Goal: Transaction & Acquisition: Purchase product/service

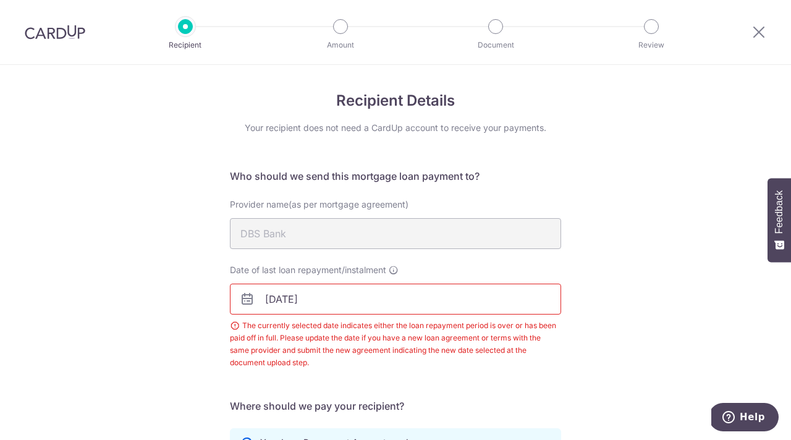
scroll to position [345, 0]
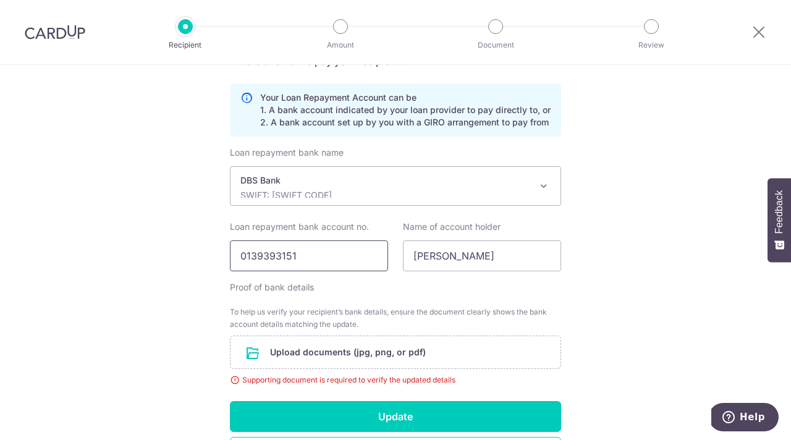
drag, startPoint x: 297, startPoint y: 255, endPoint x: 202, endPoint y: 258, distance: 95.2
click at [202, 258] on div "Recipient Details Your recipient does not need a CardUp account to receive your…" at bounding box center [395, 123] width 791 height 806
type input "0010635328"
click at [305, 352] on input "file" at bounding box center [395, 352] width 330 height 32
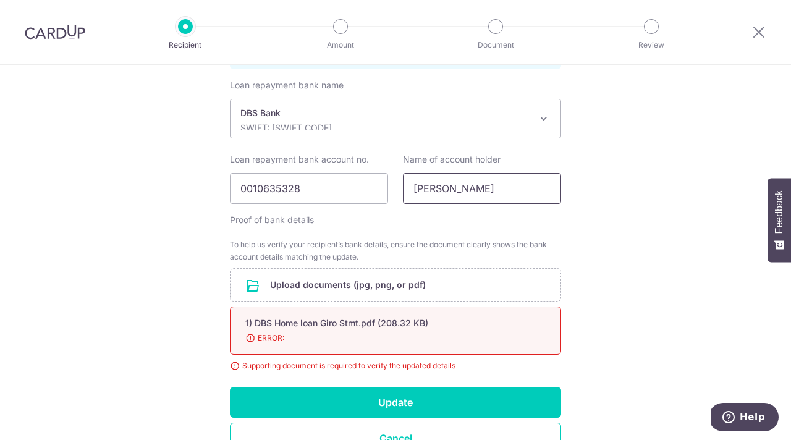
scroll to position [445, 0]
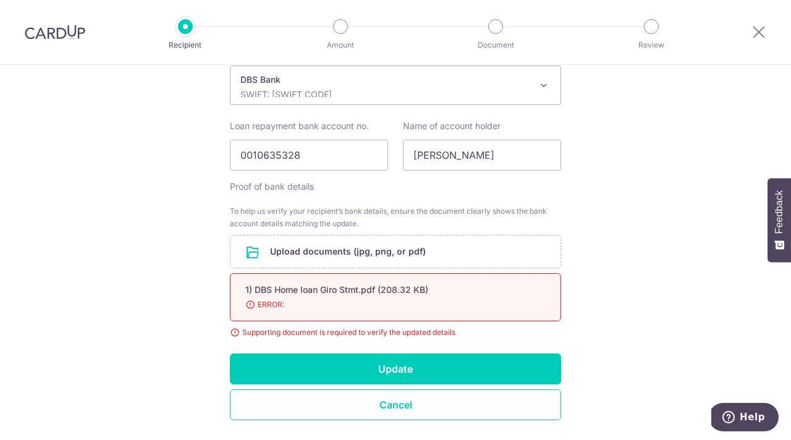
click at [327, 289] on div "1) DBS Home loan Giro Stmt.pdf (208.32 KB)" at bounding box center [380, 290] width 271 height 12
click at [292, 251] on input "file" at bounding box center [395, 251] width 330 height 32
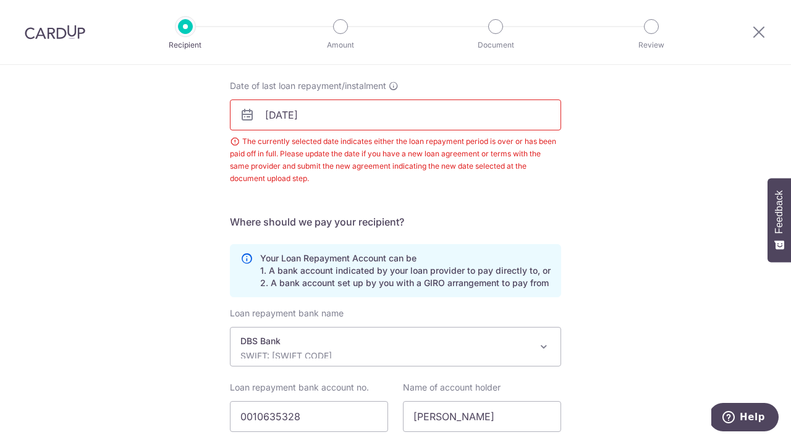
scroll to position [195, 0]
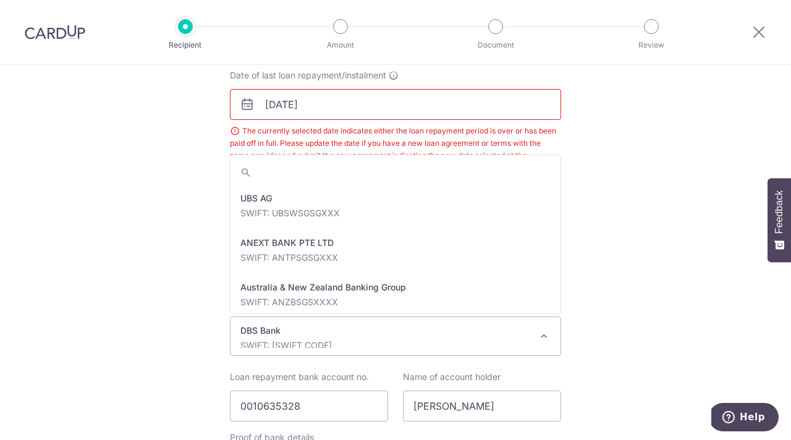
click at [542, 337] on span at bounding box center [543, 336] width 15 height 15
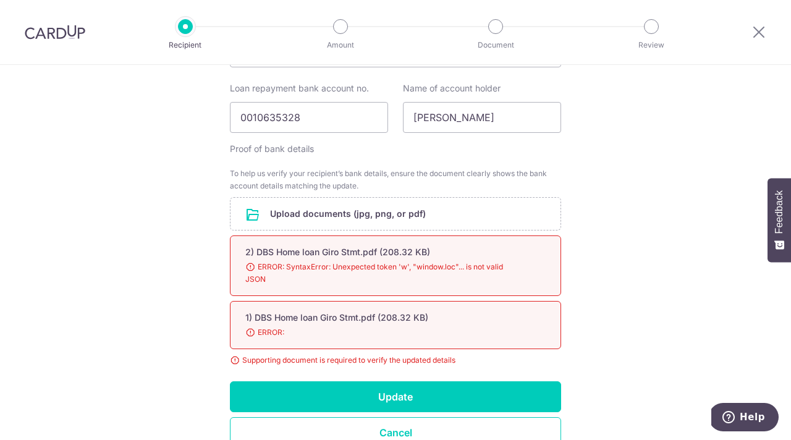
scroll to position [509, 0]
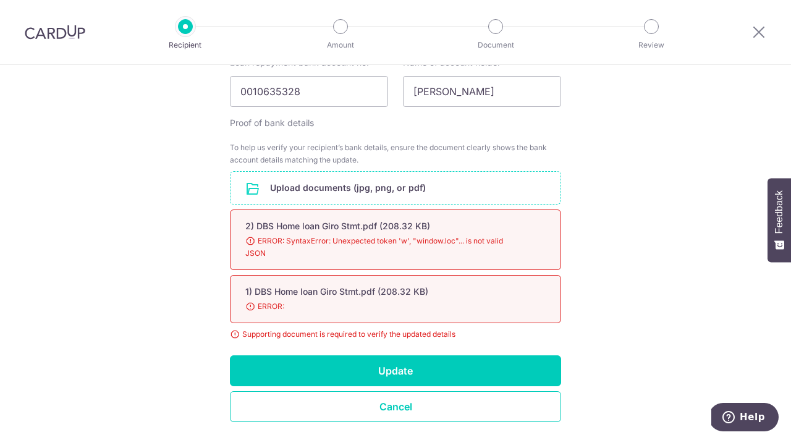
click at [304, 183] on input "file" at bounding box center [395, 188] width 330 height 32
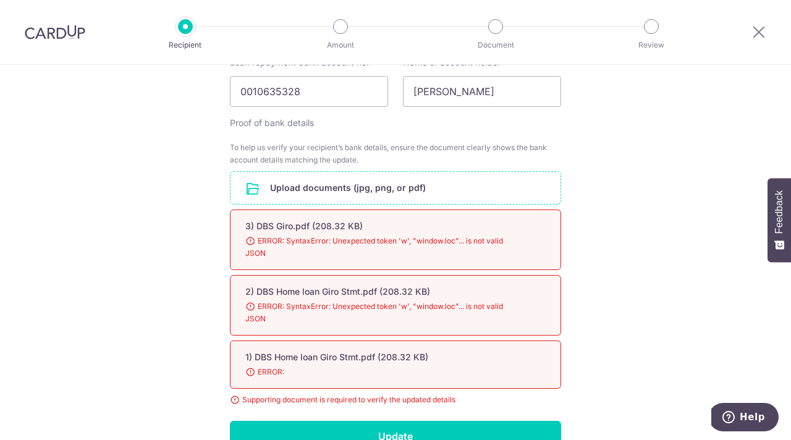
click at [248, 240] on span "ERROR: SyntaxError: Unexpected token 'w', "window.loc"... is not valid JSON" at bounding box center [380, 247] width 271 height 25
click at [250, 240] on span "ERROR: SyntaxError: Unexpected token 'w', "window.loc"... is not valid JSON" at bounding box center [380, 247] width 271 height 25
click at [269, 246] on span "ERROR: SyntaxError: Unexpected token 'w', "window.loc"... is not valid JSON" at bounding box center [380, 247] width 271 height 25
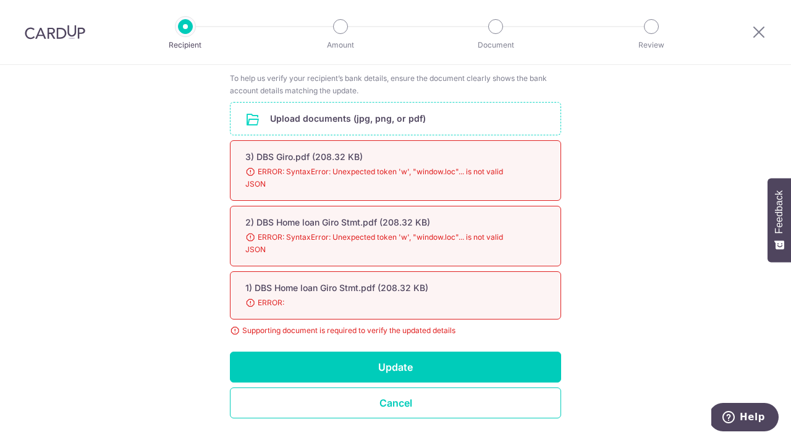
scroll to position [582, 0]
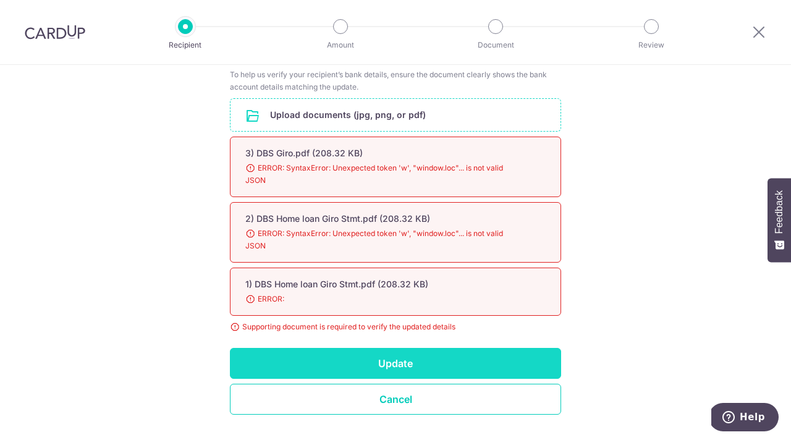
click at [402, 361] on button "Update" at bounding box center [395, 363] width 331 height 31
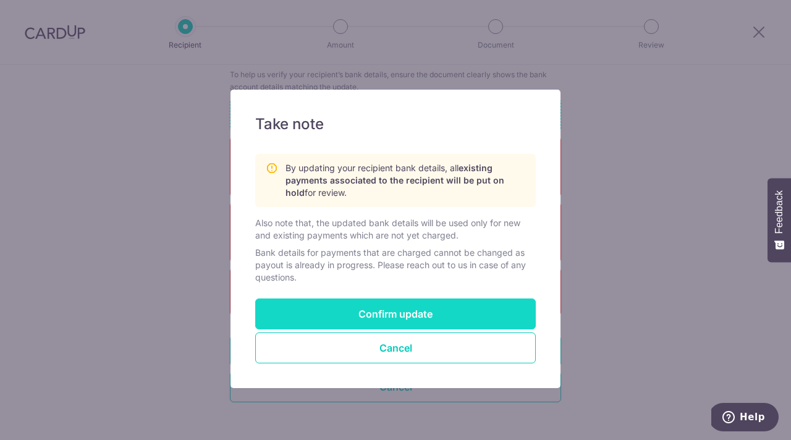
click at [382, 310] on button "Confirm update" at bounding box center [395, 313] width 280 height 31
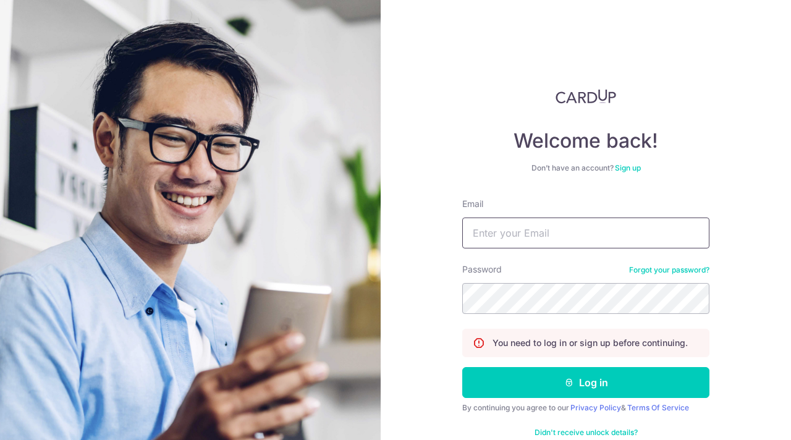
click at [486, 233] on input "Email" at bounding box center [585, 232] width 247 height 31
type input "deshpande_kiran@hotmail.com"
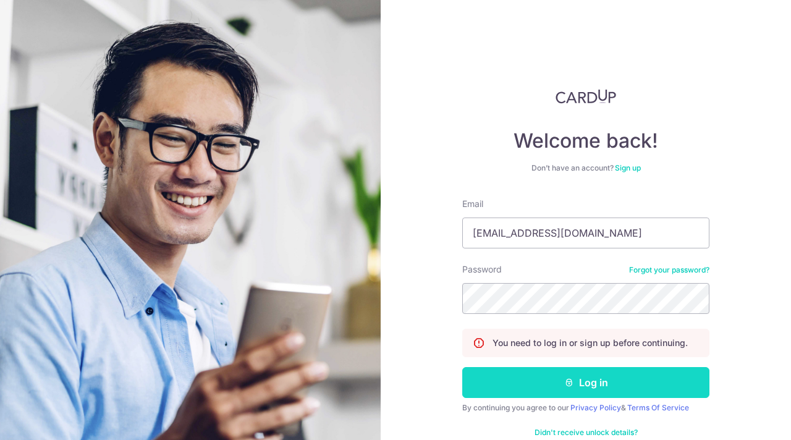
click at [586, 382] on button "Log in" at bounding box center [585, 382] width 247 height 31
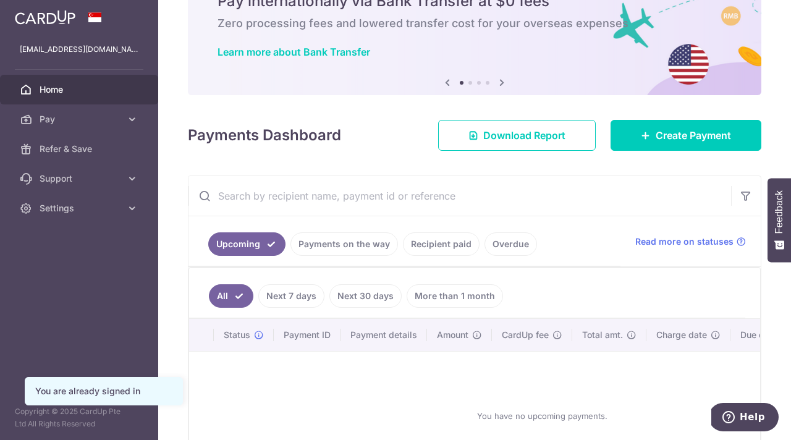
scroll to position [81, 0]
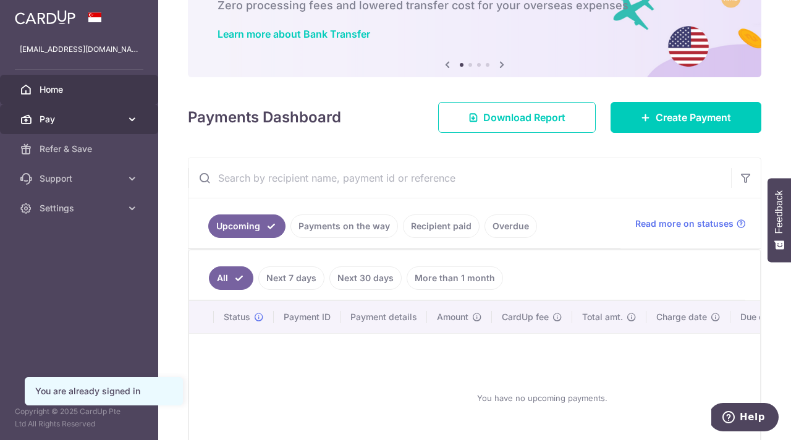
click at [60, 121] on span "Pay" at bounding box center [81, 119] width 82 height 12
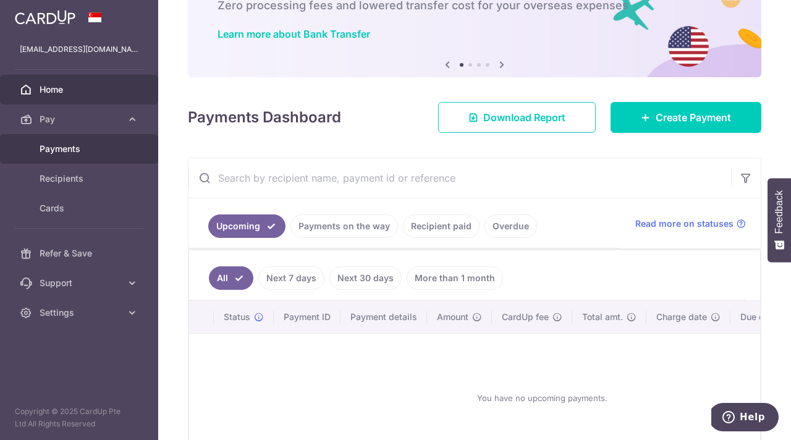
click at [61, 148] on span "Payments" at bounding box center [81, 149] width 82 height 12
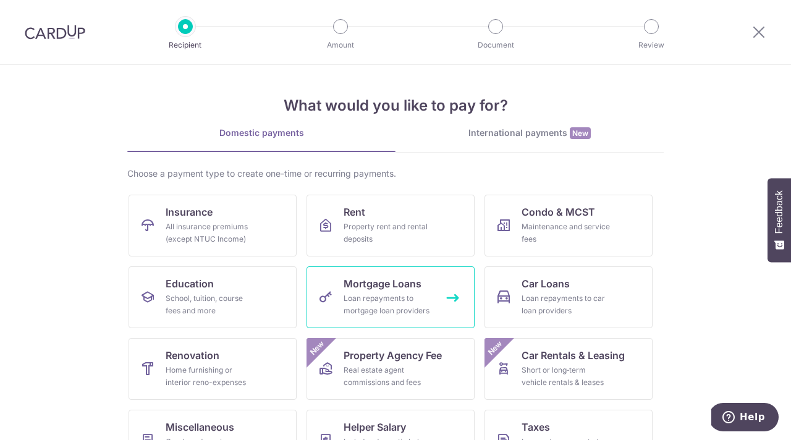
click at [389, 292] on div "Loan repayments to mortgage loan providers" at bounding box center [387, 304] width 89 height 25
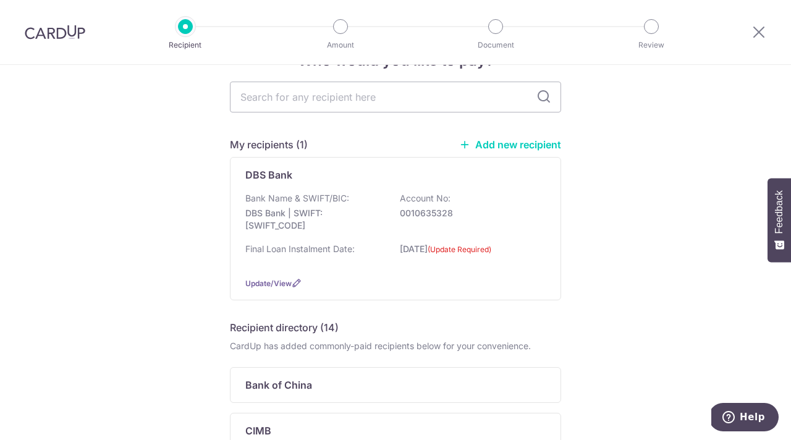
scroll to position [44, 0]
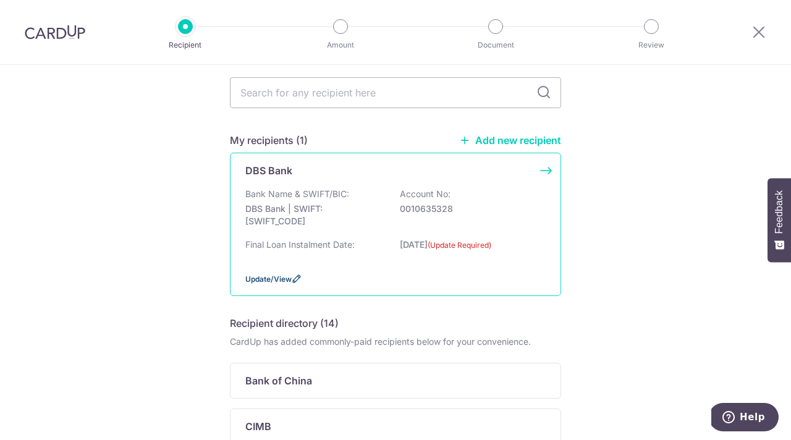
click at [261, 280] on span "Update/View" at bounding box center [268, 278] width 46 height 9
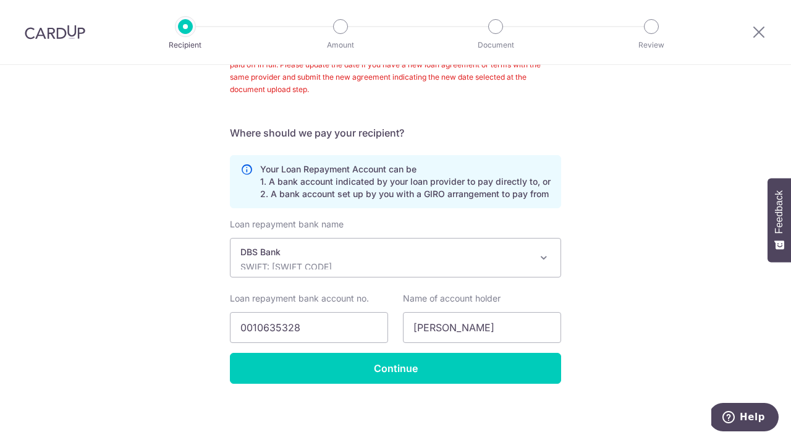
scroll to position [275, 0]
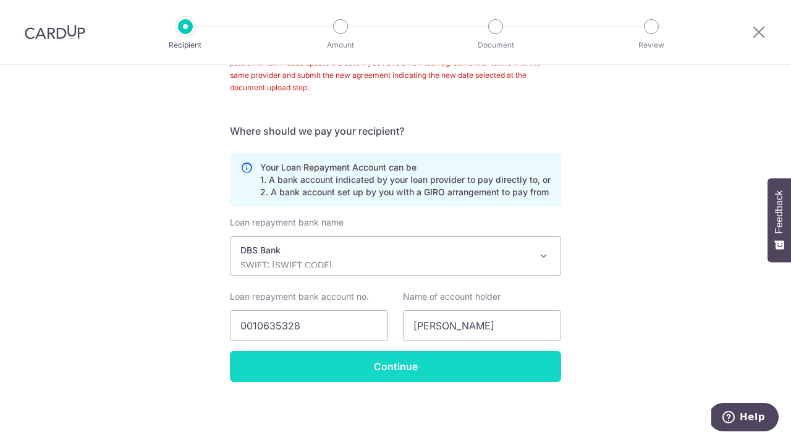
click at [397, 369] on input "Continue" at bounding box center [395, 366] width 331 height 31
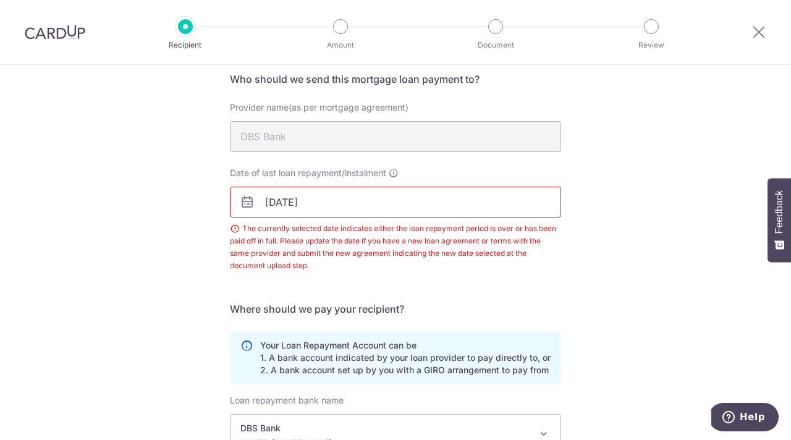
scroll to position [28, 0]
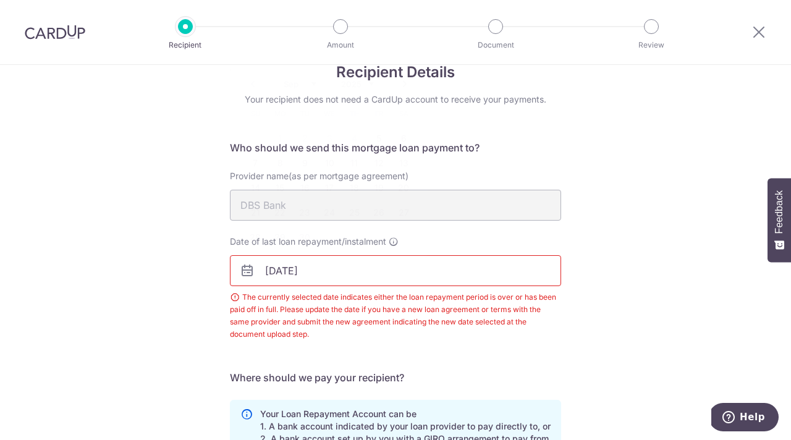
click at [284, 274] on input "[DATE]" at bounding box center [395, 270] width 331 height 31
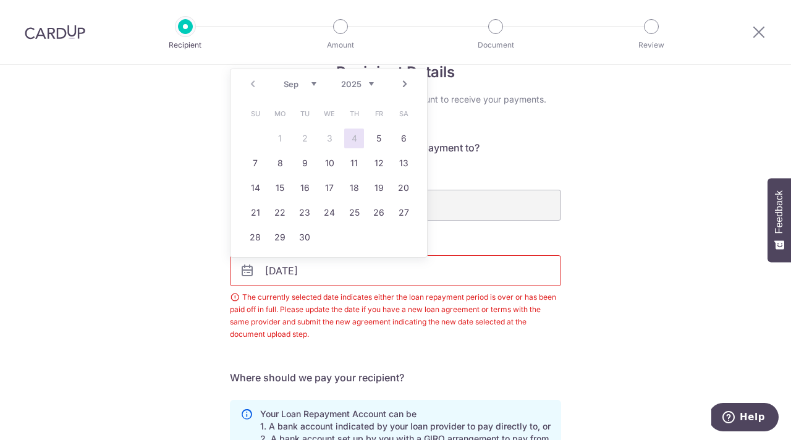
click at [312, 84] on select "Sep Oct Nov Dec" at bounding box center [300, 84] width 33 height 10
click at [328, 137] on link "1" at bounding box center [329, 139] width 20 height 20
type input "[DATE]"
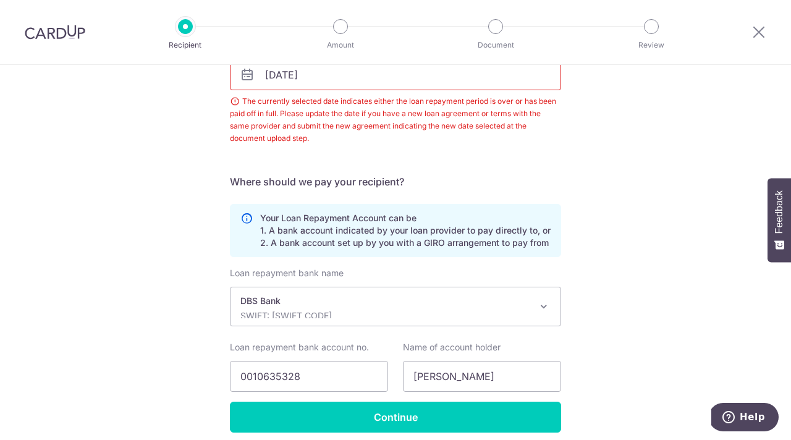
scroll to position [275, 0]
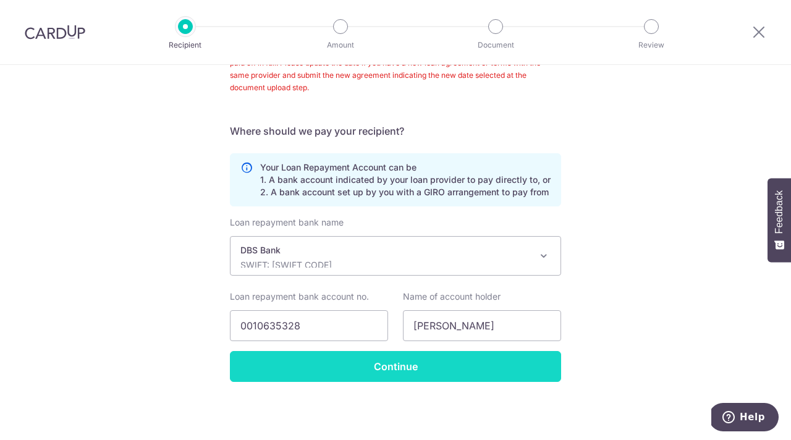
click at [398, 366] on input "Continue" at bounding box center [395, 366] width 331 height 31
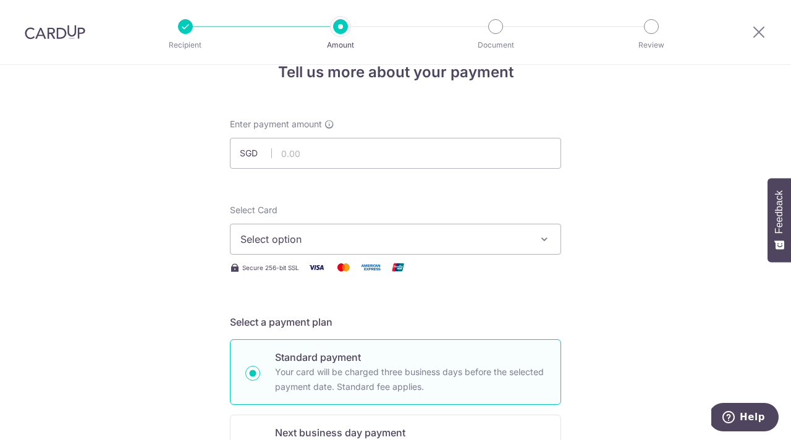
scroll to position [29, 0]
click at [306, 242] on span "Select option" at bounding box center [384, 238] width 288 height 15
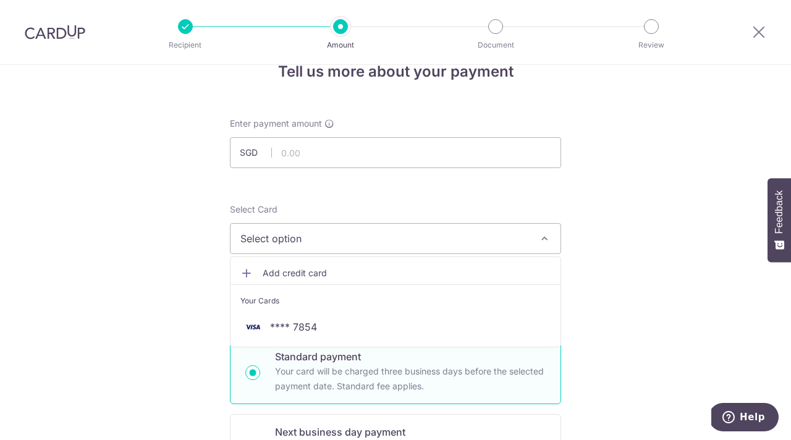
click at [300, 318] on link "**** 7854" at bounding box center [395, 327] width 330 height 30
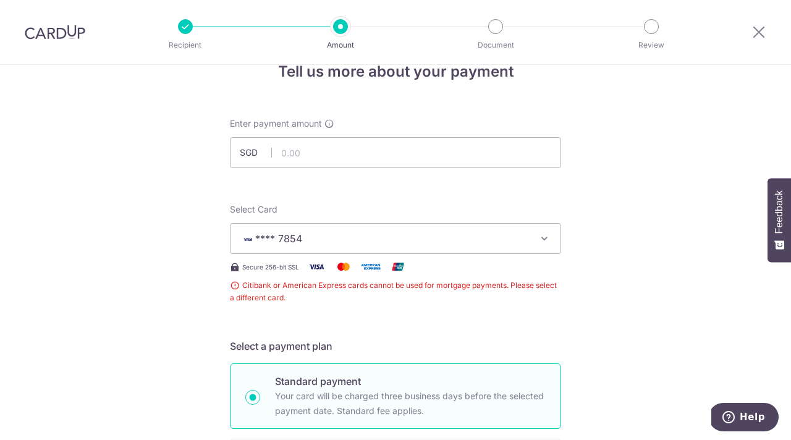
click at [542, 238] on icon "button" at bounding box center [544, 238] width 12 height 12
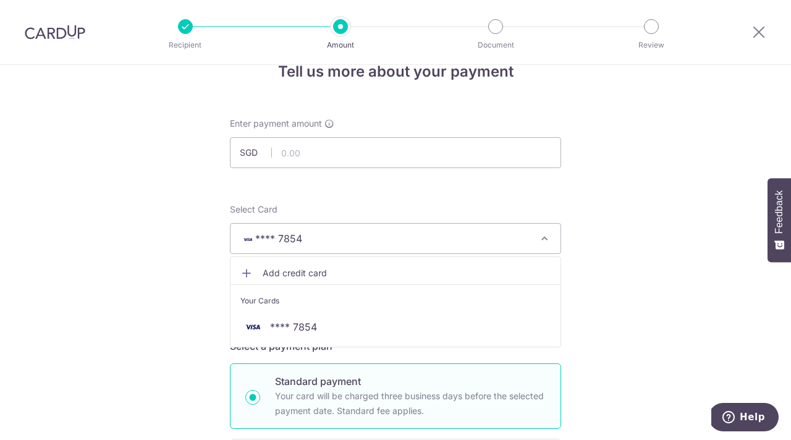
click at [275, 274] on span "Add credit card" at bounding box center [407, 273] width 288 height 12
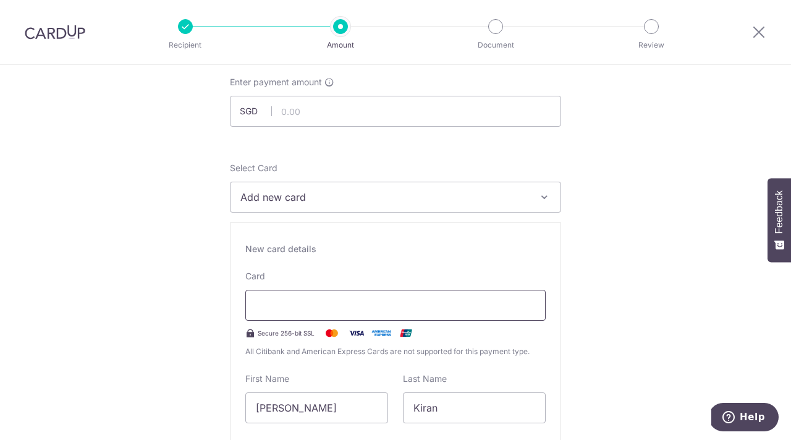
scroll to position [81, 0]
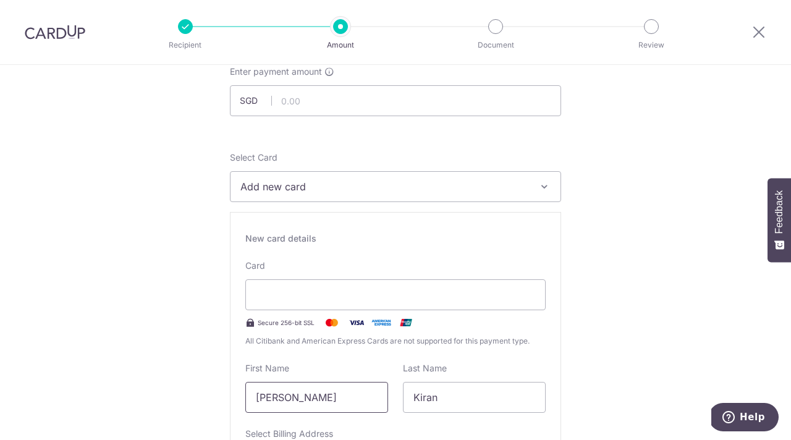
drag, startPoint x: 288, startPoint y: 397, endPoint x: 223, endPoint y: 396, distance: 64.9
drag, startPoint x: 285, startPoint y: 393, endPoint x: 349, endPoint y: 392, distance: 63.6
click at [349, 392] on input "Kiran Deshpande" at bounding box center [316, 397] width 143 height 31
type input "Kiran"
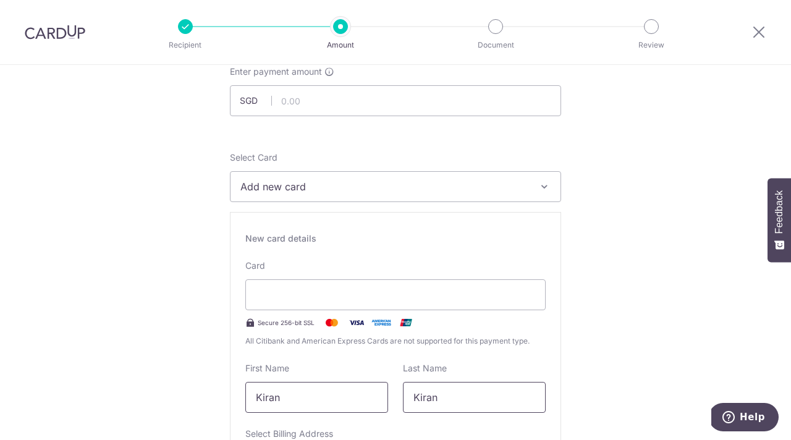
drag, startPoint x: 462, startPoint y: 402, endPoint x: 369, endPoint y: 402, distance: 93.3
click at [369, 402] on div "First Name Kiran Last Name Kiran" at bounding box center [395, 387] width 315 height 51
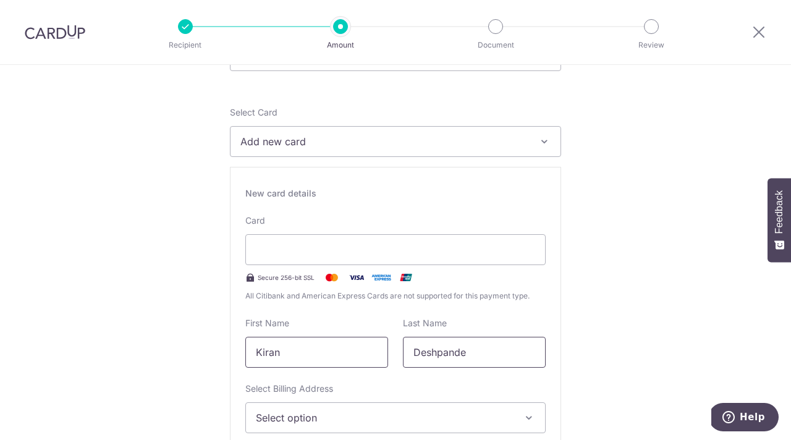
scroll to position [132, 0]
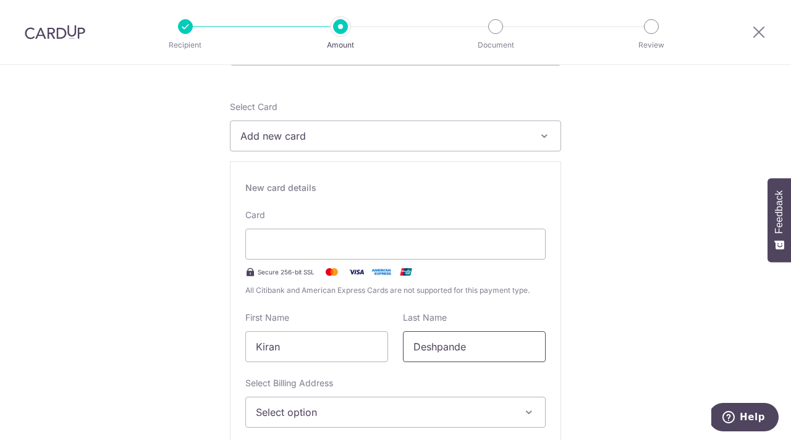
type input "Deshpande"
click at [313, 414] on span "Select option" at bounding box center [384, 412] width 257 height 15
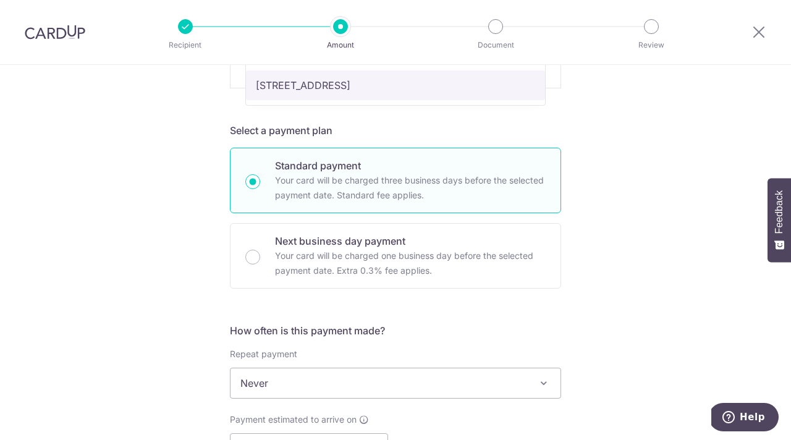
scroll to position [625, 0]
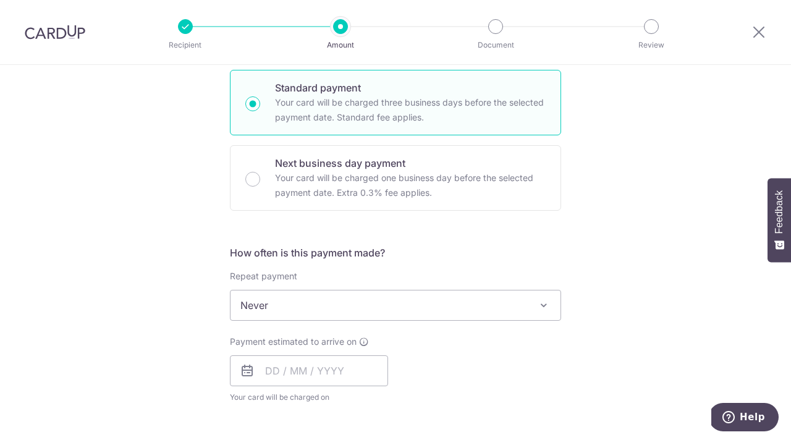
click at [546, 305] on span at bounding box center [543, 305] width 15 height 15
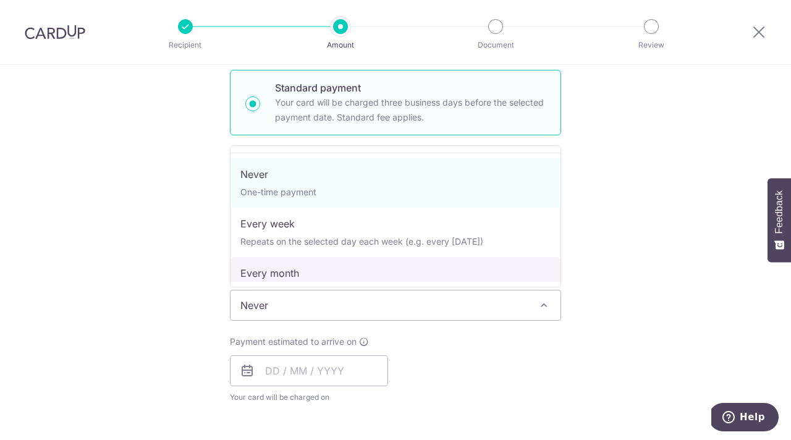
select select "3"
type input "[DATE]"
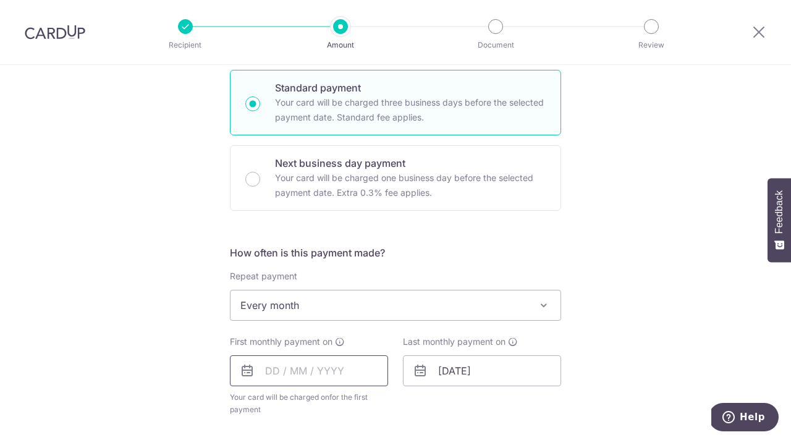
click at [290, 378] on input "text" at bounding box center [309, 370] width 158 height 31
click at [313, 403] on select "Sep Oct Nov Dec" at bounding box center [300, 404] width 33 height 10
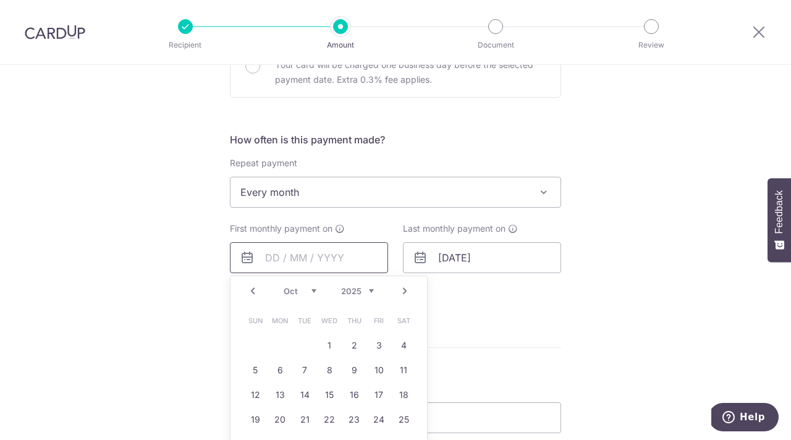
scroll to position [746, 0]
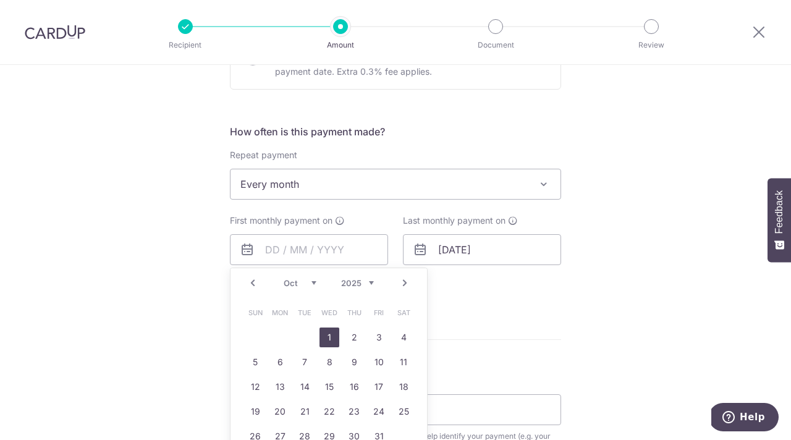
click at [331, 338] on link "1" at bounding box center [329, 337] width 20 height 20
type input "[DATE]"
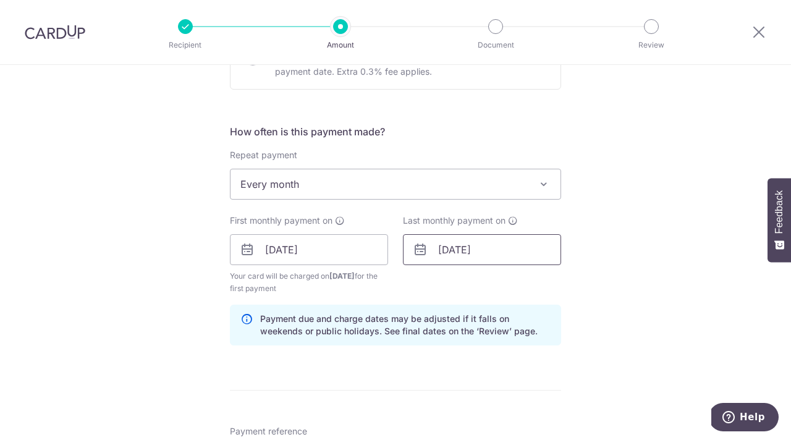
click at [510, 253] on input "[DATE]" at bounding box center [482, 249] width 158 height 31
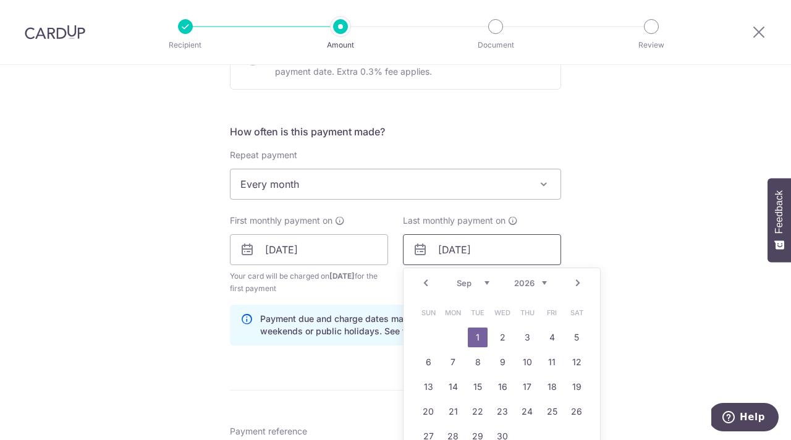
type input "[DATE]"
click at [662, 253] on div "Tell us more about your payment Enter payment amount SGD Select Card Add new ca…" at bounding box center [395, 72] width 791 height 1507
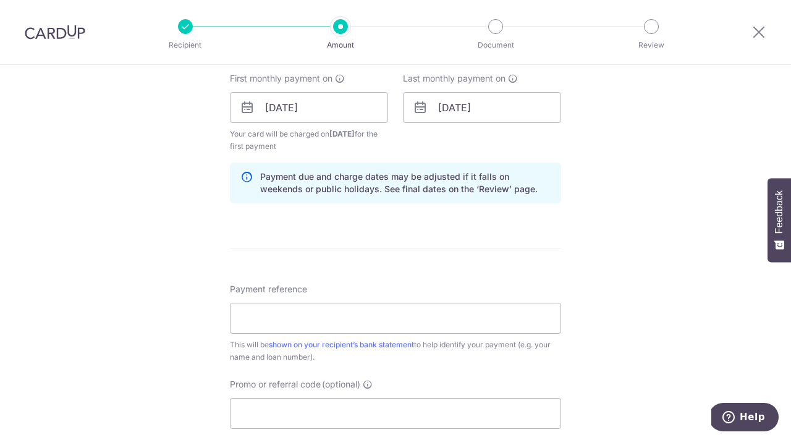
scroll to position [918, 0]
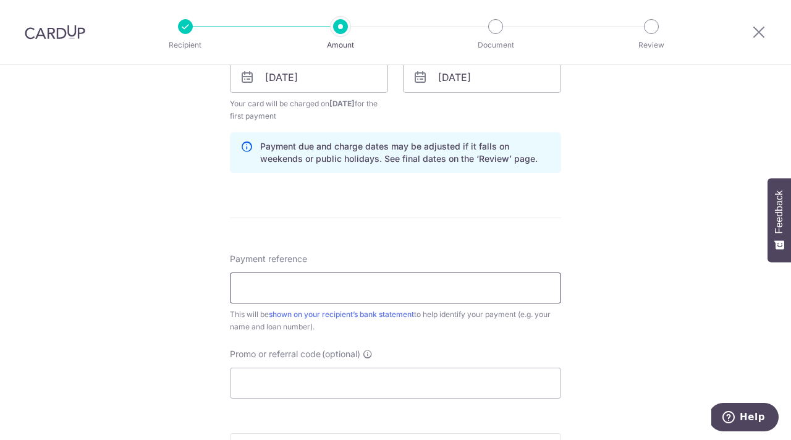
click at [238, 297] on input "Payment reference" at bounding box center [395, 287] width 331 height 31
click at [418, 348] on div "Promo or referral code (optional) The discounted fee will be shown on the revie…" at bounding box center [395, 373] width 331 height 51
click at [247, 295] on input "Payment reference" at bounding box center [395, 287] width 331 height 31
type input "[PHONE_NUMBER]"
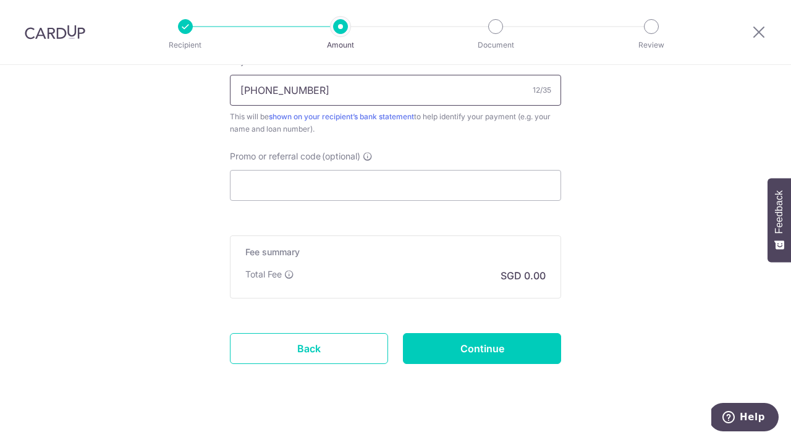
scroll to position [1117, 0]
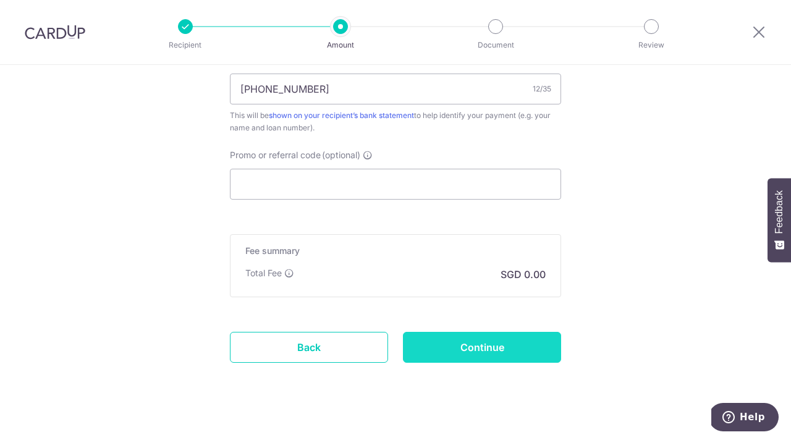
click at [479, 344] on input "Continue" at bounding box center [482, 347] width 158 height 31
type input "Create Schedule"
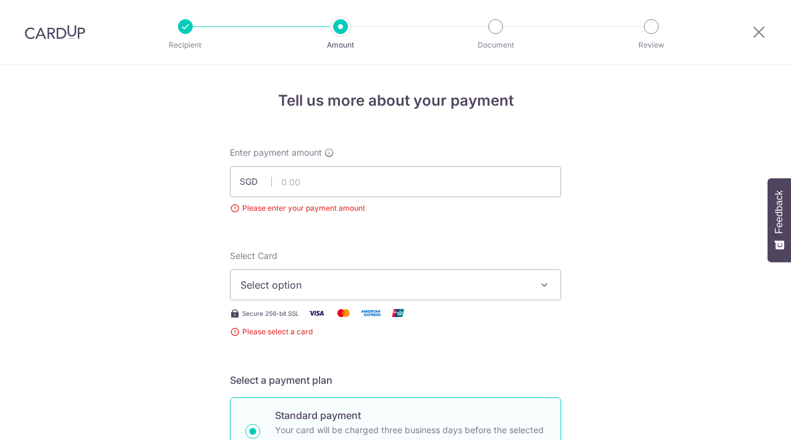
scroll to position [137, 0]
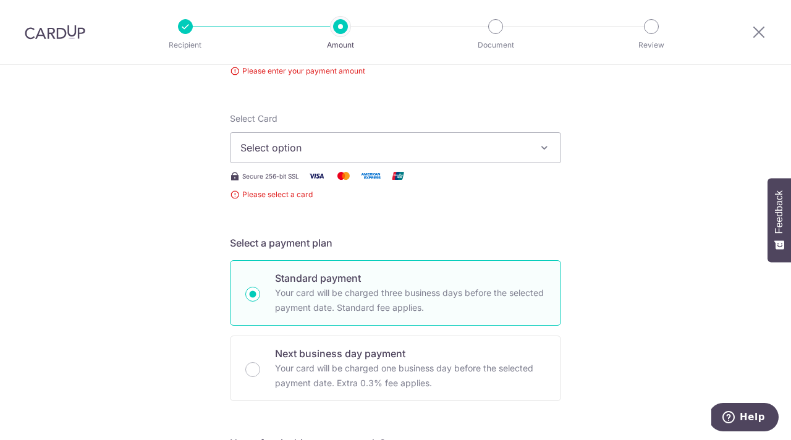
click at [324, 153] on span "Select option" at bounding box center [384, 147] width 288 height 15
click at [293, 183] on span "Add credit card" at bounding box center [407, 182] width 288 height 12
